Goal: Task Accomplishment & Management: Manage account settings

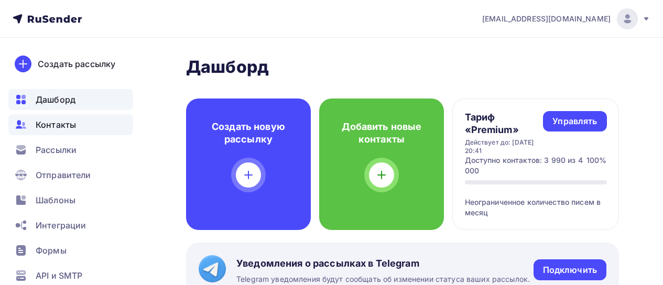
click at [56, 123] on span "Контакты" at bounding box center [56, 124] width 40 height 13
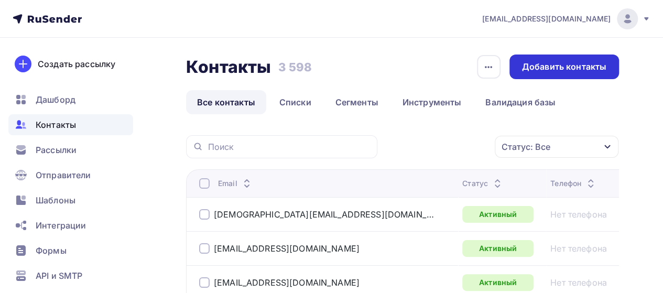
click at [547, 70] on div "Добавить контакты" at bounding box center [564, 67] width 84 height 12
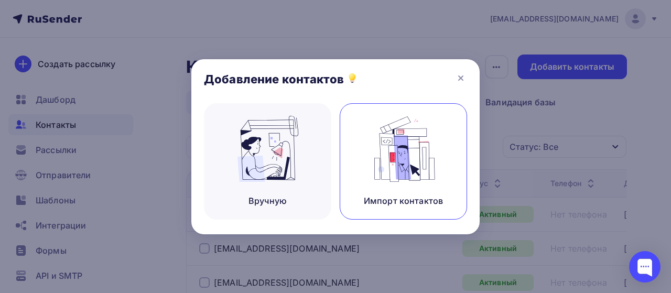
click at [406, 132] on img at bounding box center [404, 149] width 70 height 66
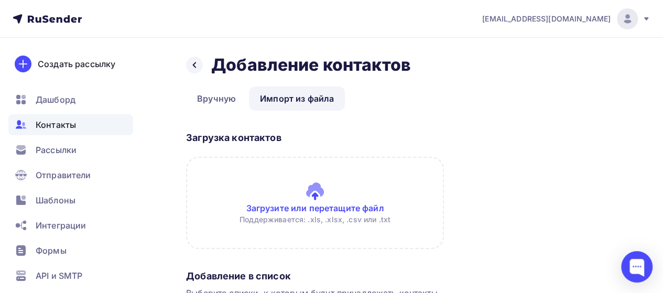
click at [309, 192] on input "file" at bounding box center [315, 203] width 258 height 92
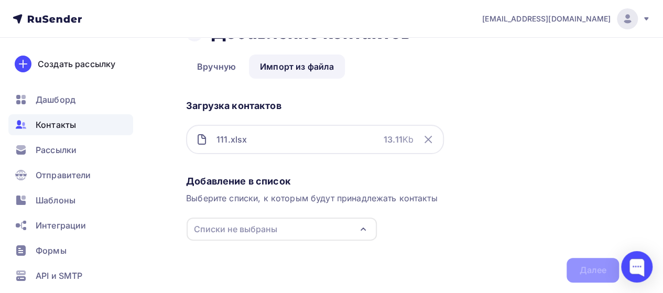
scroll to position [63, 0]
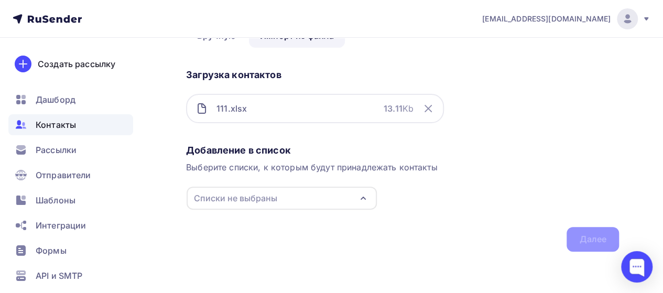
click at [271, 197] on div "Списки не выбраны" at bounding box center [235, 198] width 83 height 13
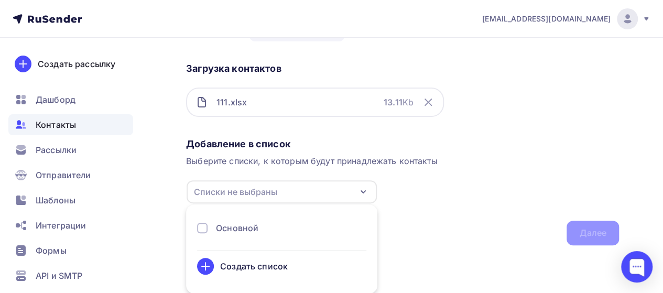
click at [243, 223] on div "Основной" at bounding box center [237, 228] width 42 height 13
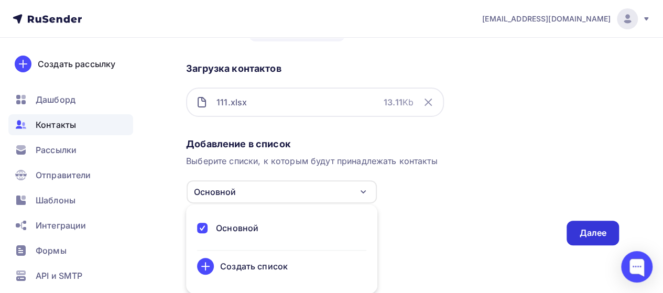
click at [601, 230] on div "Далее" at bounding box center [592, 233] width 27 height 12
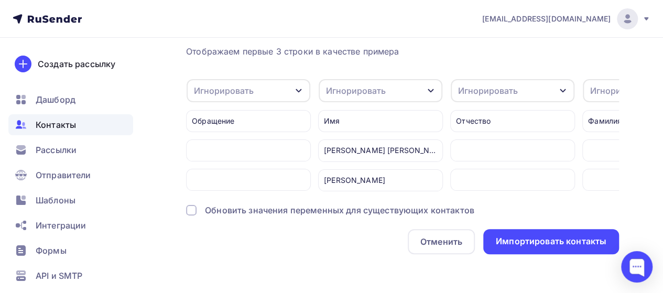
scroll to position [51, 0]
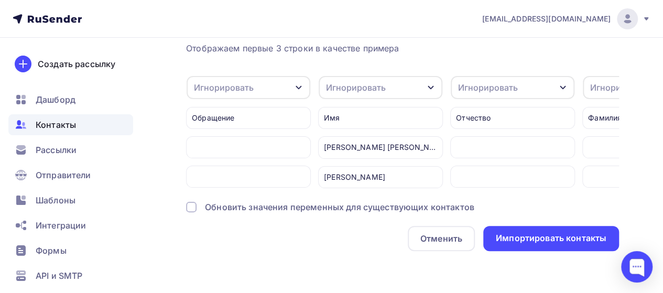
drag, startPoint x: 297, startPoint y: 188, endPoint x: 403, endPoint y: 200, distance: 106.0
click at [403, 200] on div "Отображаем первые 3 строки в качестве примера Игнорировать Игнорировать Имя Тел…" at bounding box center [402, 146] width 433 height 209
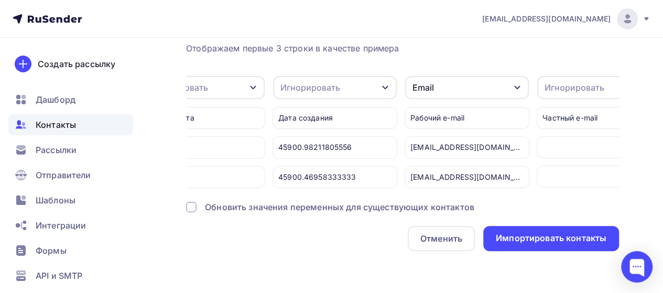
scroll to position [0, 893]
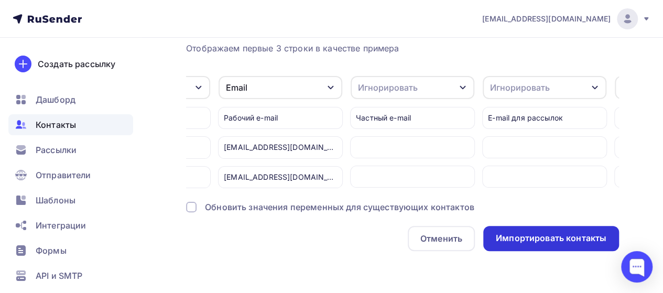
click at [523, 241] on div "Импортировать контакты" at bounding box center [551, 238] width 111 height 12
